Goal: Task Accomplishment & Management: Complete application form

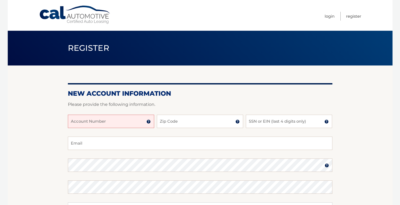
click at [119, 124] on input "Account Number" at bounding box center [111, 121] width 86 height 13
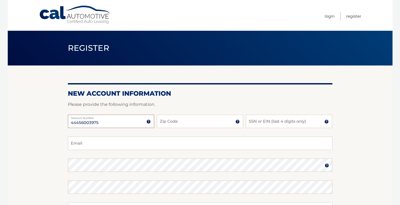
type input "44456003975"
click at [183, 122] on input "Zip Code" at bounding box center [200, 121] width 86 height 13
type input "33140"
click at [291, 122] on input "SSN or EIN (last 4 digits only)" at bounding box center [289, 121] width 86 height 13
type input "6743"
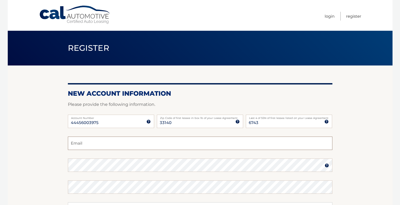
click at [161, 137] on input "Email" at bounding box center [200, 143] width 265 height 13
type input "michrio@gmail.com"
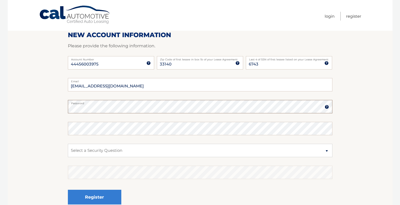
scroll to position [87, 0]
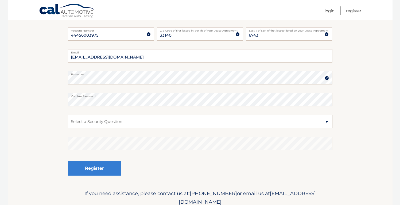
click at [93, 123] on select "Select a Security Question What was the name of your elementary school? What is…" at bounding box center [200, 121] width 265 height 13
select select "1"
click at [68, 115] on select "Select a Security Question What was the name of your elementary school? What is…" at bounding box center [200, 121] width 265 height 13
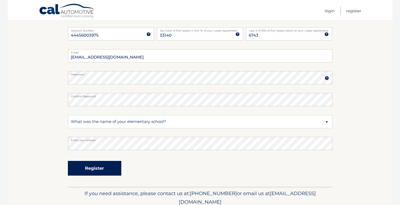
click at [101, 171] on button "Register" at bounding box center [94, 168] width 53 height 15
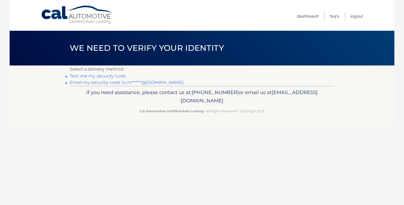
click at [94, 81] on link "Email my security code to m******@[DOMAIN_NAME]" at bounding box center [127, 82] width 114 height 5
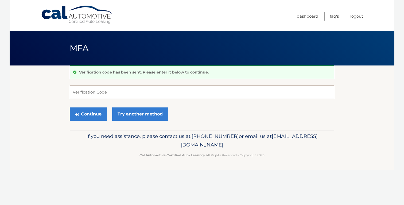
click at [123, 91] on input "Verification Code" at bounding box center [202, 92] width 265 height 13
type input "027078"
click at [99, 116] on button "Continue" at bounding box center [88, 113] width 37 height 13
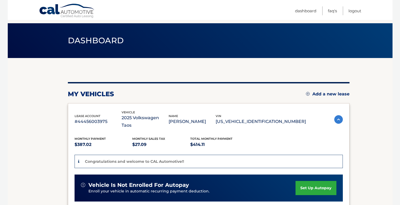
scroll to position [42, 0]
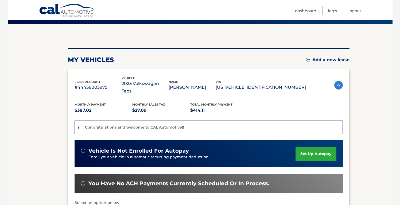
click at [318, 147] on link "set up autopay" at bounding box center [316, 154] width 41 height 14
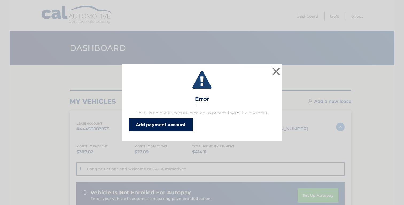
click at [147, 124] on link "Add payment account" at bounding box center [161, 124] width 64 height 13
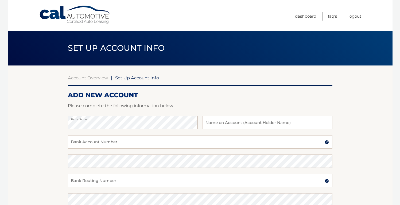
click at [38, 117] on section "Account Overview | Set Up Account Info ADD NEW ACCOUNT Please complete the foll…" at bounding box center [200, 167] width 385 height 204
click at [214, 123] on input "text" at bounding box center [268, 122] width 130 height 13
type input "Michelle Gallagher"
click at [357, 123] on section "Account Overview | Set Up Account Info ADD NEW ACCOUNT Please complete the foll…" at bounding box center [200, 167] width 385 height 204
click at [91, 138] on input "Bank Account Number" at bounding box center [200, 141] width 265 height 13
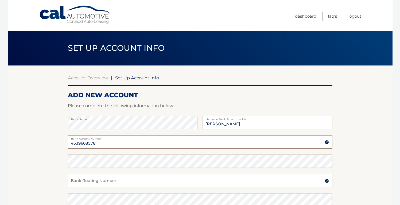
type input "4539668578"
click at [85, 180] on input "Bank Routing Number" at bounding box center [200, 180] width 265 height 13
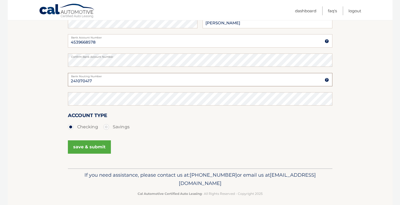
scroll to position [100, 0]
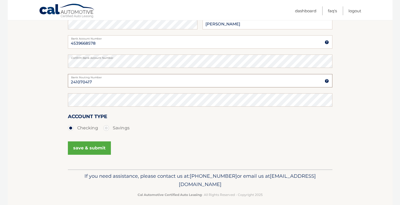
type input "241070417"
click at [96, 145] on button "save & submit" at bounding box center [89, 147] width 43 height 13
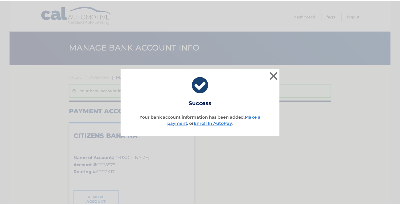
scroll to position [1, 0]
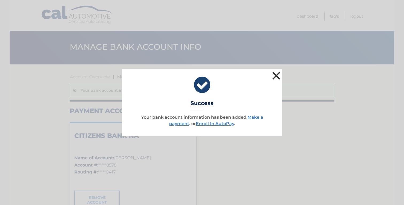
click at [276, 74] on button "×" at bounding box center [276, 75] width 11 height 11
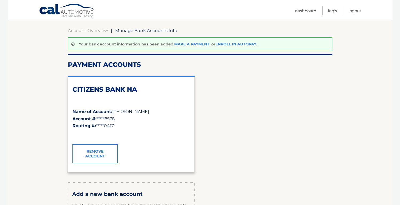
scroll to position [0, 0]
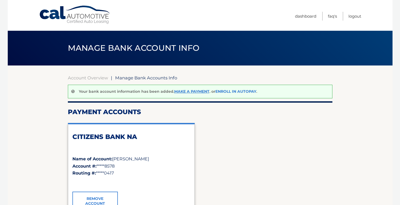
click at [250, 91] on link "Enroll In AutoPay" at bounding box center [235, 91] width 41 height 5
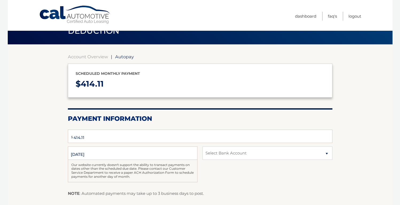
scroll to position [34, 0]
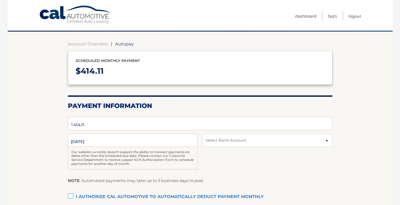
select select "MDVjYzllMTAtZDFjMS00NzYxLWI0NGMtYzdmYTg3ZjNlYjJk"
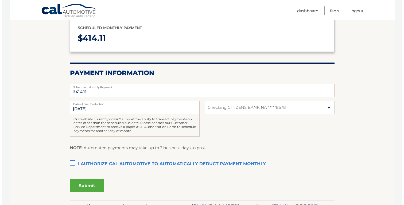
scroll to position [74, 0]
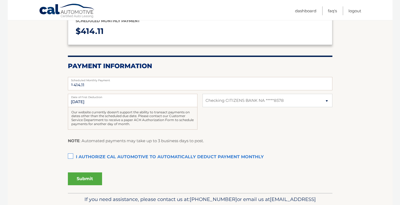
click at [69, 155] on label "I authorize cal automotive to automatically deduct payment monthly This checkbo…" at bounding box center [200, 157] width 265 height 11
click at [0, 0] on input "I authorize cal automotive to automatically deduct payment monthly This checkbo…" at bounding box center [0, 0] width 0 height 0
click at [86, 179] on button "Submit" at bounding box center [85, 178] width 34 height 13
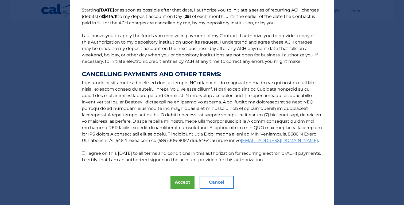
scroll to position [47, 0]
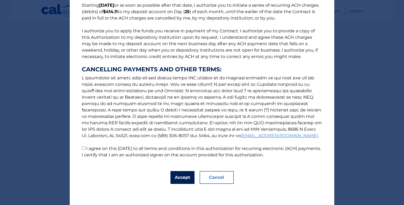
click at [180, 179] on button "Accept" at bounding box center [183, 177] width 24 height 13
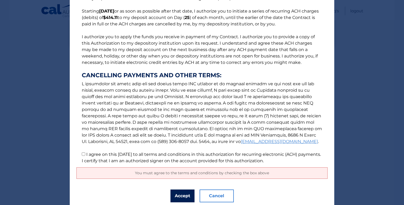
scroll to position [60, 0]
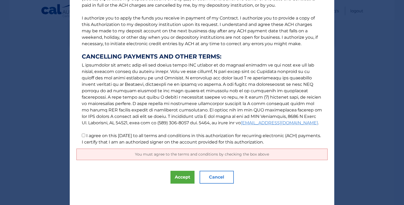
click at [82, 135] on input "I agree on this 09/19/2025 to all terms and conditions in this authorization fo…" at bounding box center [83, 135] width 3 height 3
checkbox input "true"
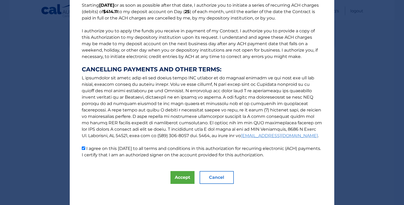
click at [189, 184] on div "The words "I" "me" and "my" mean any identified Customer who signs this Authori…" at bounding box center [202, 79] width 265 height 253
click at [187, 179] on button "Accept" at bounding box center [183, 177] width 24 height 13
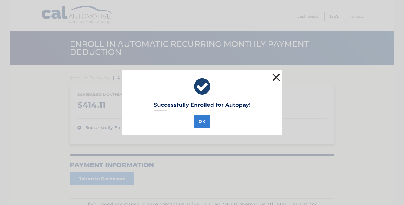
click at [272, 78] on button "×" at bounding box center [276, 77] width 11 height 11
